Goal: Information Seeking & Learning: Learn about a topic

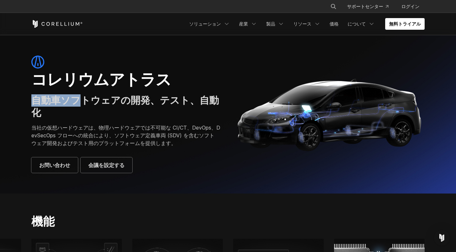
drag, startPoint x: 36, startPoint y: 99, endPoint x: 76, endPoint y: 98, distance: 40.1
click at [76, 98] on font "自動車ソフトウェアの開発、テスト、自動化" at bounding box center [124, 106] width 187 height 24
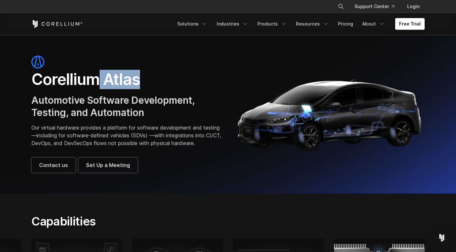
drag, startPoint x: 100, startPoint y: 77, endPoint x: 138, endPoint y: 81, distance: 39.0
click at [138, 81] on h1 "Corellium Atlas" at bounding box center [126, 79] width 190 height 19
copy h1 "Atlas"
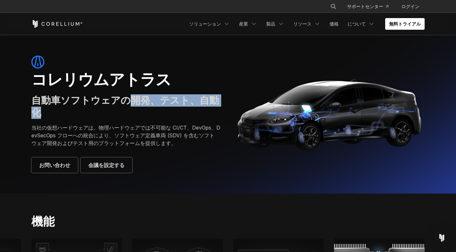
drag, startPoint x: 113, startPoint y: 100, endPoint x: 190, endPoint y: 102, distance: 77.3
click at [190, 102] on font "自動車ソフトウェアの開発、テスト、自動化" at bounding box center [124, 106] width 187 height 24
copy font "開発、テスト、自動化"
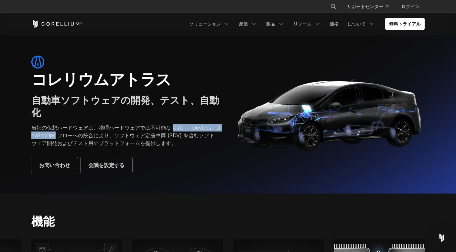
drag, startPoint x: 149, startPoint y: 116, endPoint x: 216, endPoint y: 116, distance: 67.2
click at [216, 124] on font "当社の仮想ハードウェアは、物理ハードウェアでは不可能な CI/CT、DevOps、DevSecOps フローへの統合により、ソフトウェア定義車両 (SDV) …" at bounding box center [125, 135] width 189 height 22
copy font "CI/CT、DevOps、DevSecOps"
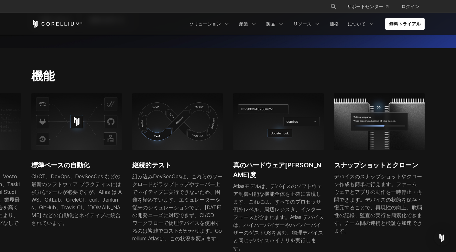
scroll to position [162, 0]
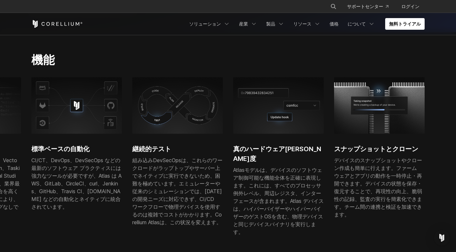
drag, startPoint x: 178, startPoint y: 156, endPoint x: 429, endPoint y: 162, distance: 250.5
click at [222, 162] on font "組み込みDevSecOpsは、これらのワークロードがラップトップやサーバー上でネイティブに実行できないため、困難を極めています。エミュレーターや従来のシミュレ…" at bounding box center [177, 191] width 90 height 69
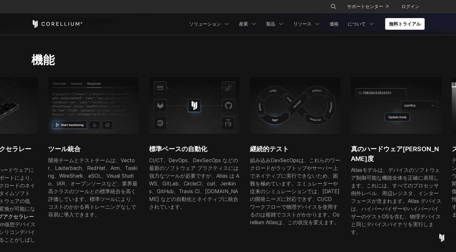
drag, startPoint x: 378, startPoint y: 157, endPoint x: 395, endPoint y: 163, distance: 17.9
click at [395, 167] on font "Atlasモデルは、デバイスのソフトウェア制御可能な機能全体を正確に表現します。これには、すべてのプロセッサ例外レベル、周辺レジスタ、インターフェースが含まれ…" at bounding box center [395, 185] width 89 height 37
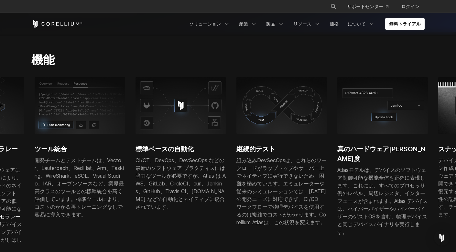
drag, startPoint x: 171, startPoint y: 159, endPoint x: 174, endPoint y: 159, distance: 3.2
click at [174, 159] on font "CI/CT、DevOps、DevSecOps などの最新のソフトウェア プラクティスには強力なツールが必要ですが、Atlas は AWS、GitLab、Cir…" at bounding box center [180, 183] width 90 height 53
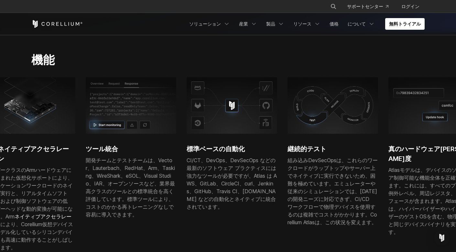
drag, startPoint x: 152, startPoint y: 163, endPoint x: 206, endPoint y: 162, distance: 54.3
click at [206, 162] on font "CI/CT、DevOps、DevSecOps などの最新のソフトウェア プラクティスには強力なツールが必要ですが、Atlas は AWS、GitLab、Cir…" at bounding box center [231, 183] width 90 height 53
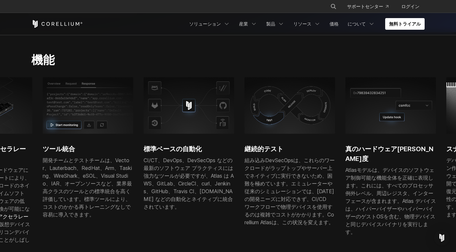
drag, startPoint x: 116, startPoint y: 164, endPoint x: 208, endPoint y: 175, distance: 93.1
click at [132, 171] on font "開発チームとテストチームは、Vector、Lauterbach、RedHat、Arm、Tasking、WireShark、eSOL、Visual Studio…" at bounding box center [87, 187] width 89 height 61
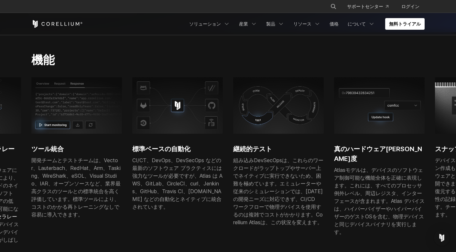
drag, startPoint x: 87, startPoint y: 155, endPoint x: 148, endPoint y: 155, distance: 61.4
click at [121, 157] on font "開発チームとテストチームは、Vector、Lauterbach、RedHat、Arm、Tasking、WireShark、eSOL、Visual Studio…" at bounding box center [75, 187] width 89 height 61
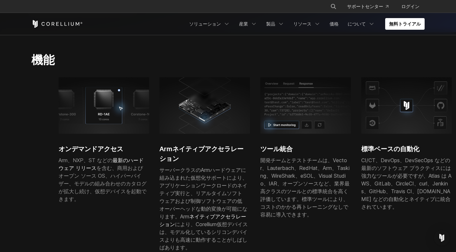
drag, startPoint x: 75, startPoint y: 161, endPoint x: 286, endPoint y: 197, distance: 214.1
click at [239, 189] on div "サーバークラスのArmハードウェアに組み込まれた仮想化サポートにより、アプリケーションワークロードのネイティブ実行と、リアルタイムソフトウェアおよび制御ソフト…" at bounding box center [204, 208] width 90 height 85
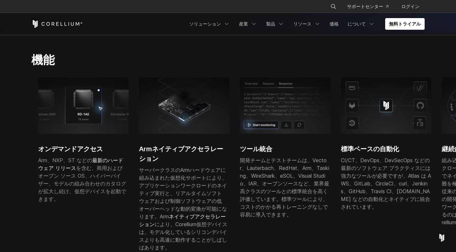
drag, startPoint x: 288, startPoint y: 148, endPoint x: 308, endPoint y: 164, distance: 25.2
click at [308, 164] on font "開発チームとテストチームは、Vector、Lauterbach、RedHat、Arm、Tasking、WireShark、eSOL、Visual Studio…" at bounding box center [284, 187] width 89 height 61
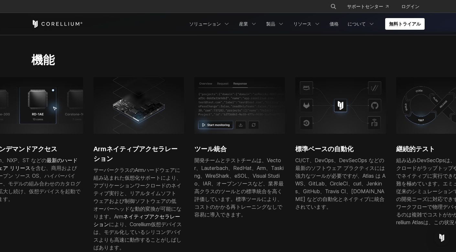
drag, startPoint x: 356, startPoint y: 166, endPoint x: 318, endPoint y: 168, distance: 38.8
click at [318, 168] on font "CI/CT、DevOps、DevSecOps などの最新のソフトウェア プラクティスには強力なツールが必要ですが、Atlas は AWS、GitLab、Cir…" at bounding box center [340, 183] width 90 height 53
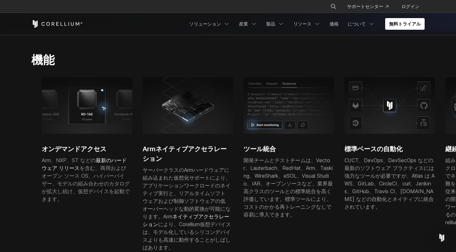
drag, startPoint x: 385, startPoint y: 164, endPoint x: 415, endPoint y: 165, distance: 29.4
click at [415, 165] on font "CI/CT、DevOps、DevSecOps などの最新のソフトウェア プラクティスには強力なツールが必要ですが、Atlas は AWS、GitLab、Cir…" at bounding box center [389, 183] width 90 height 53
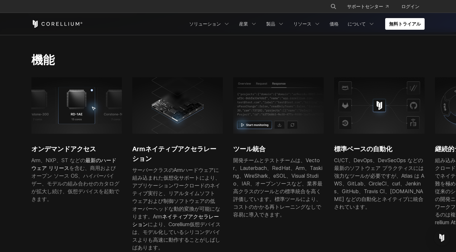
click at [338, 222] on div "オンデマンドアクセス Arm、NXP、ST などの 最新のハードウェア リリース を含む、商用およびオープン ソース OS、ハイパーバイザー、モデルの組み合わ…" at bounding box center [384, 168] width 706 height 182
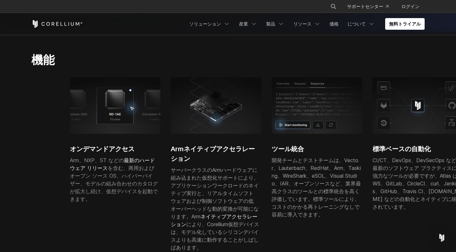
drag, startPoint x: 191, startPoint y: 166, endPoint x: 306, endPoint y: 170, distance: 114.5
click at [304, 170] on div "オンデマンドアクセス Arm、NXP、ST などの 最新のハードウェア リリース を含む、商用およびオープン ソース OS、ハイパーバイザー、モデルの組み合わ…" at bounding box center [423, 168] width 706 height 182
